Goal: Ask a question

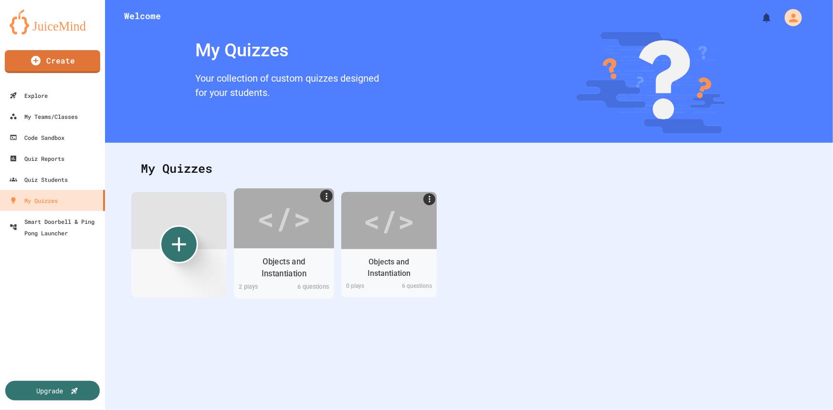
click at [286, 227] on div "</>" at bounding box center [284, 218] width 54 height 45
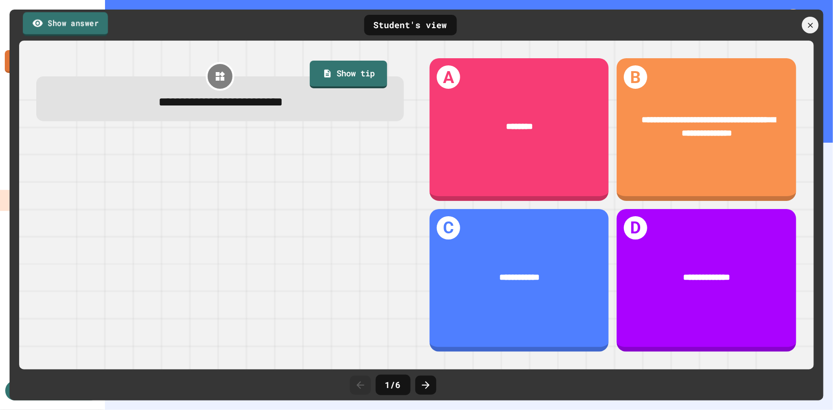
click at [80, 24] on link "Show answer" at bounding box center [65, 24] width 85 height 24
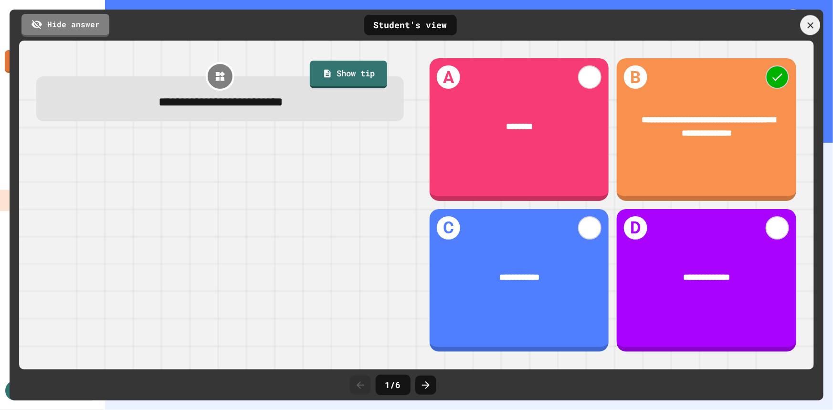
click at [805, 21] on div at bounding box center [811, 25] width 20 height 20
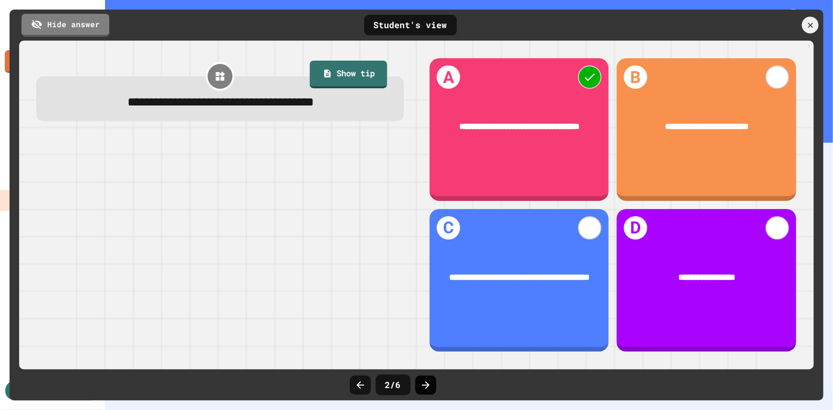
click at [433, 384] on div at bounding box center [425, 385] width 21 height 19
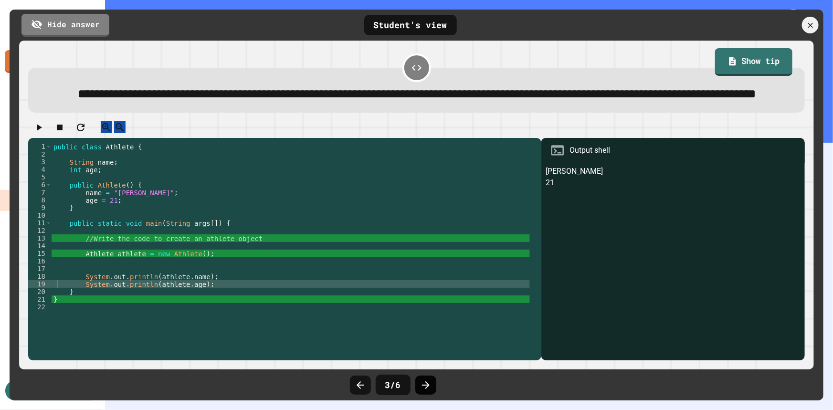
click at [426, 385] on icon at bounding box center [426, 386] width 8 height 8
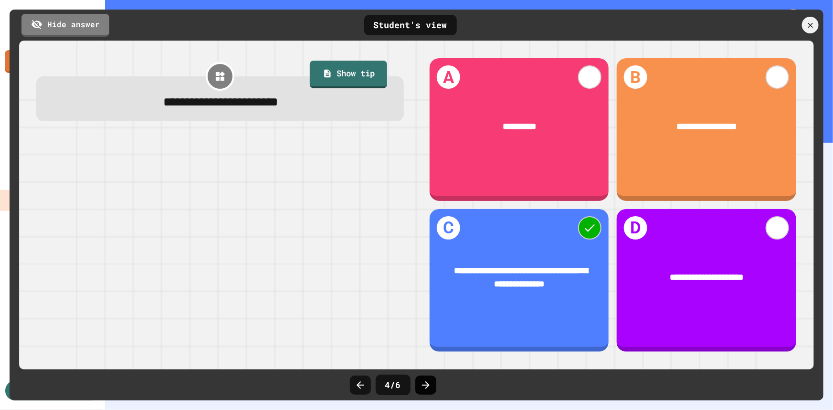
click at [428, 380] on icon at bounding box center [425, 385] width 11 height 11
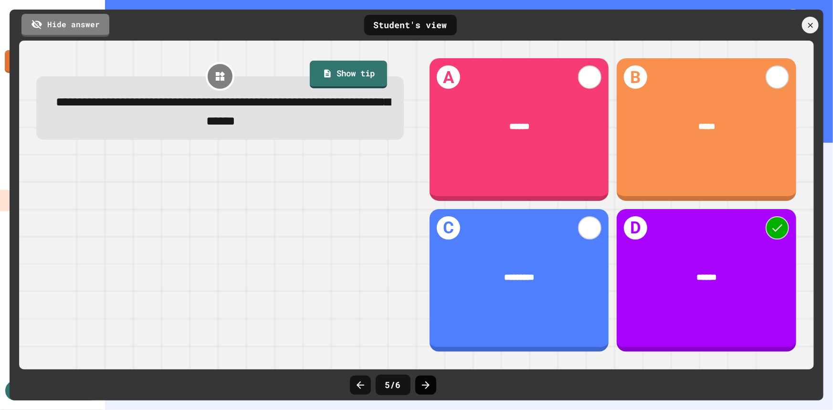
click at [421, 382] on icon at bounding box center [425, 385] width 11 height 11
